Goal: Task Accomplishment & Management: Manage account settings

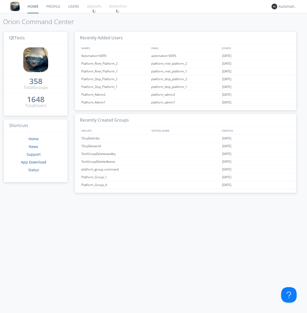
click at [94, 6] on link "Groups" at bounding box center [94, 6] width 22 height 13
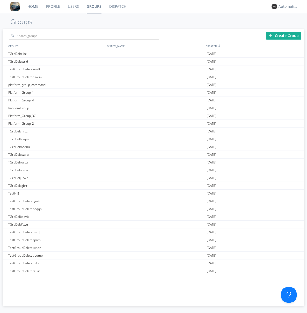
click at [284, 35] on div "Create Group" at bounding box center [283, 36] width 35 height 8
click at [94, 6] on link "Groups" at bounding box center [94, 6] width 23 height 13
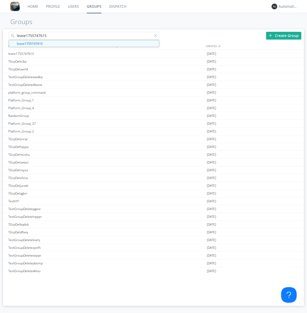
type input "leave1755747615"
click at [156, 37] on div at bounding box center [156, 36] width 5 height 5
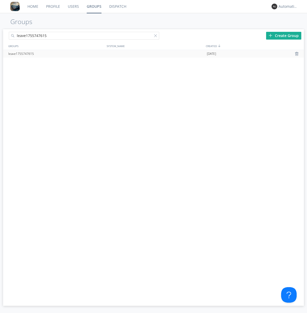
type input "leave1755747615"
click at [56, 54] on div "leave1755747615" at bounding box center [56, 54] width 99 height 8
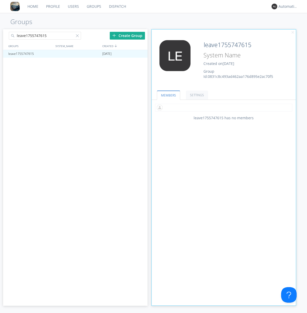
click at [224, 108] on input "text" at bounding box center [223, 108] width 137 height 8
type input "automation+0102"
click at [223, 108] on input "text" at bounding box center [223, 108] width 137 height 8
type input "automation+0103"
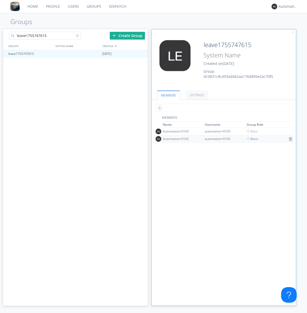
click at [223, 108] on input "text" at bounding box center [223, 108] width 137 height 8
click at [251, 139] on span "Basic" at bounding box center [253, 139] width 12 height 4
click at [141, 54] on div at bounding box center [140, 54] width 5 height 4
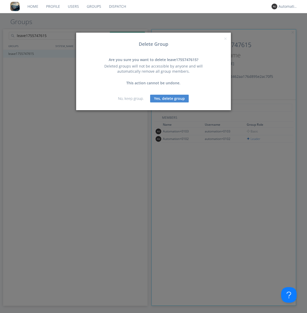
click at [170, 98] on button "Yes, delete group" at bounding box center [169, 99] width 39 height 8
